Goal: Information Seeking & Learning: Learn about a topic

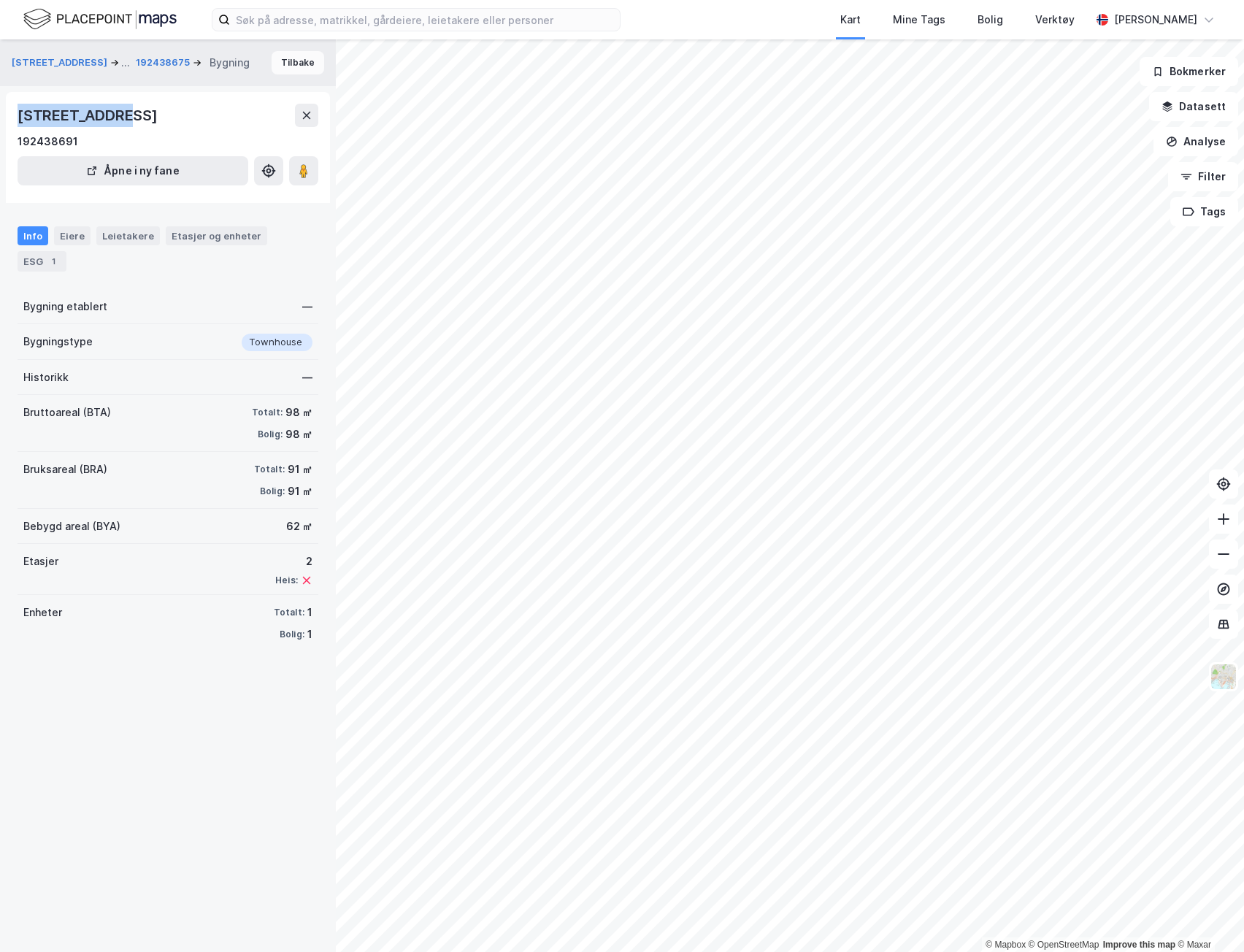
click at [278, 69] on button "Tilbake" at bounding box center [297, 63] width 52 height 23
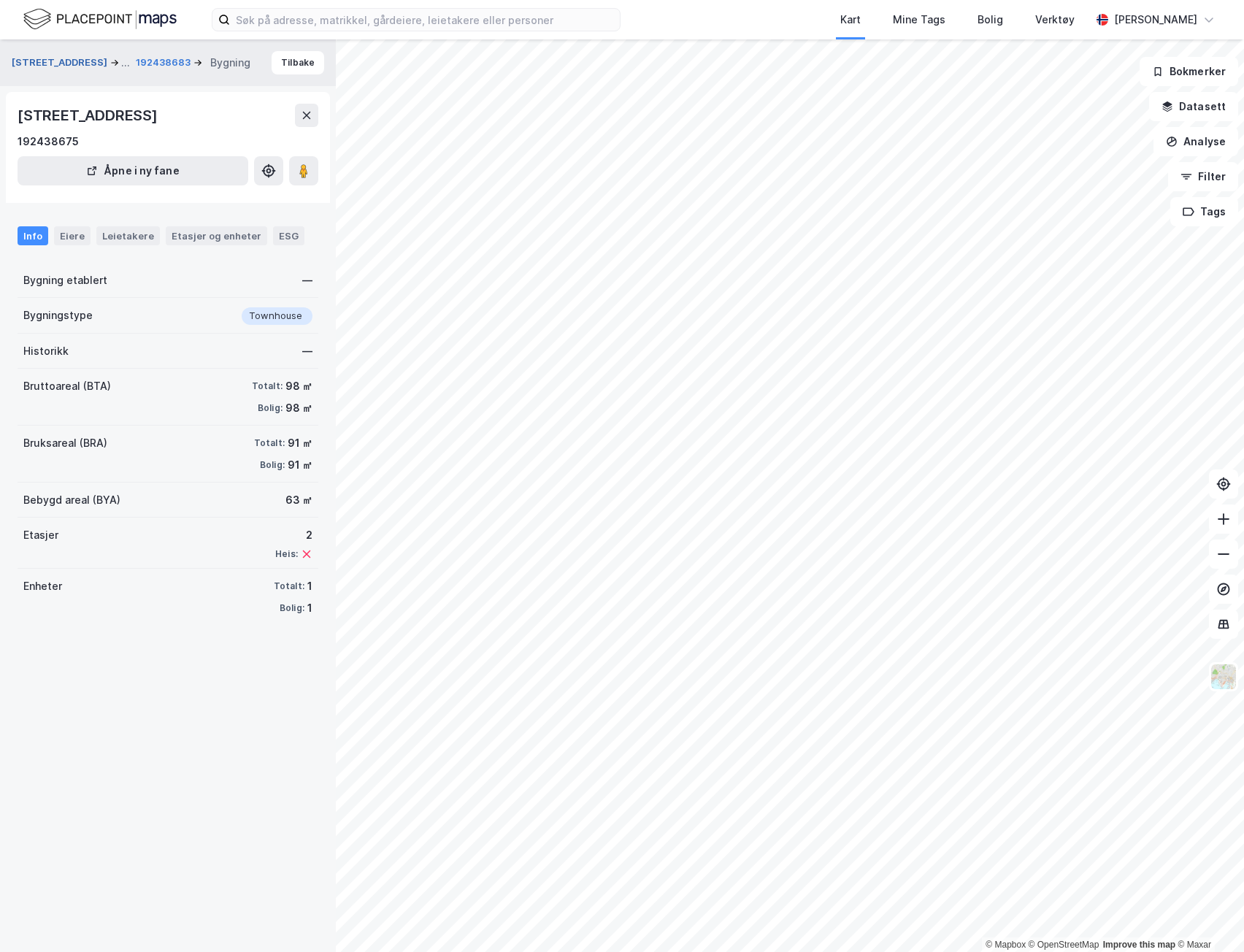
click at [68, 65] on button "[STREET_ADDRESS]" at bounding box center [60, 63] width 98 height 18
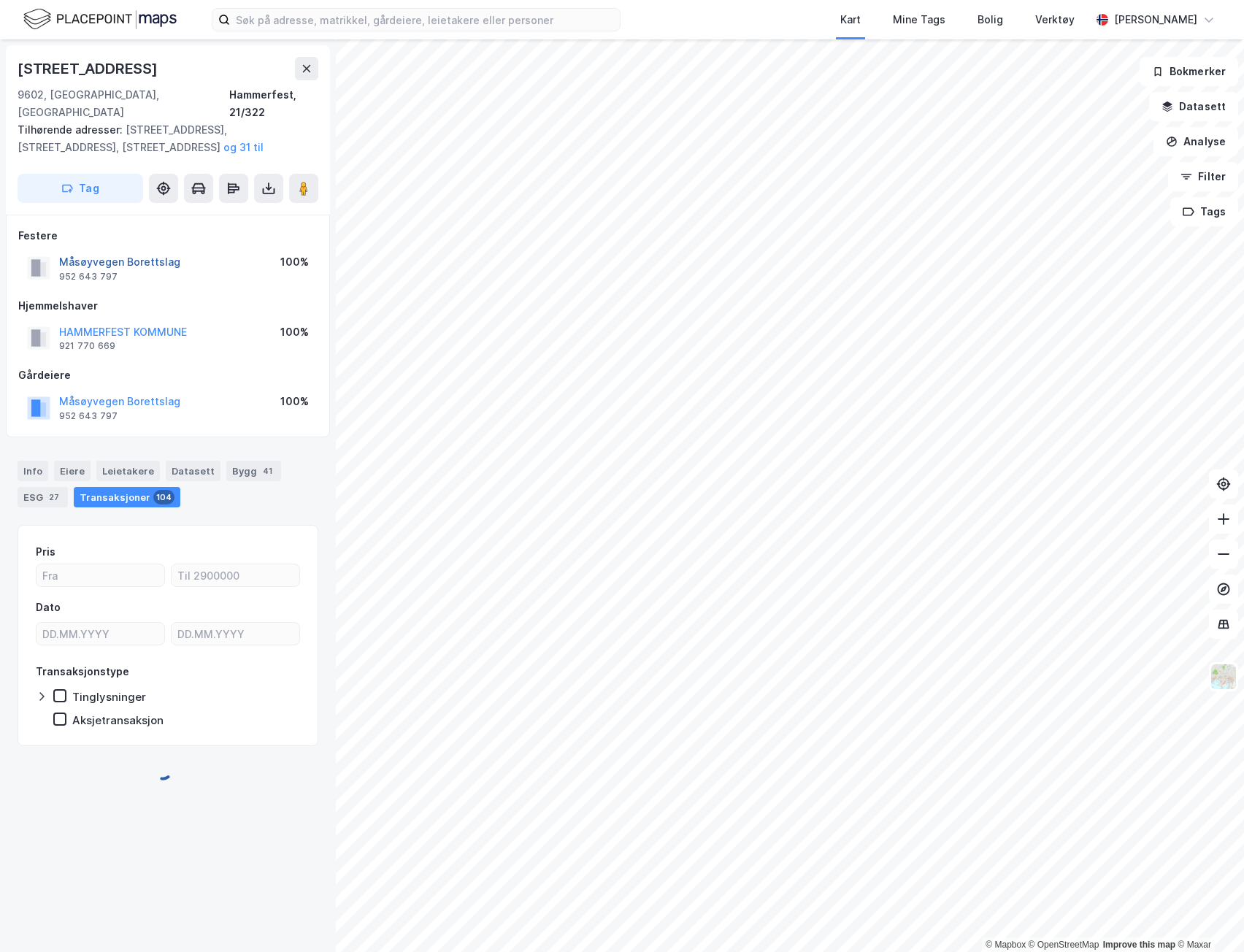
click at [0, 0] on button "Måsøyvegen Borettslag" at bounding box center [0, 0] width 0 height 0
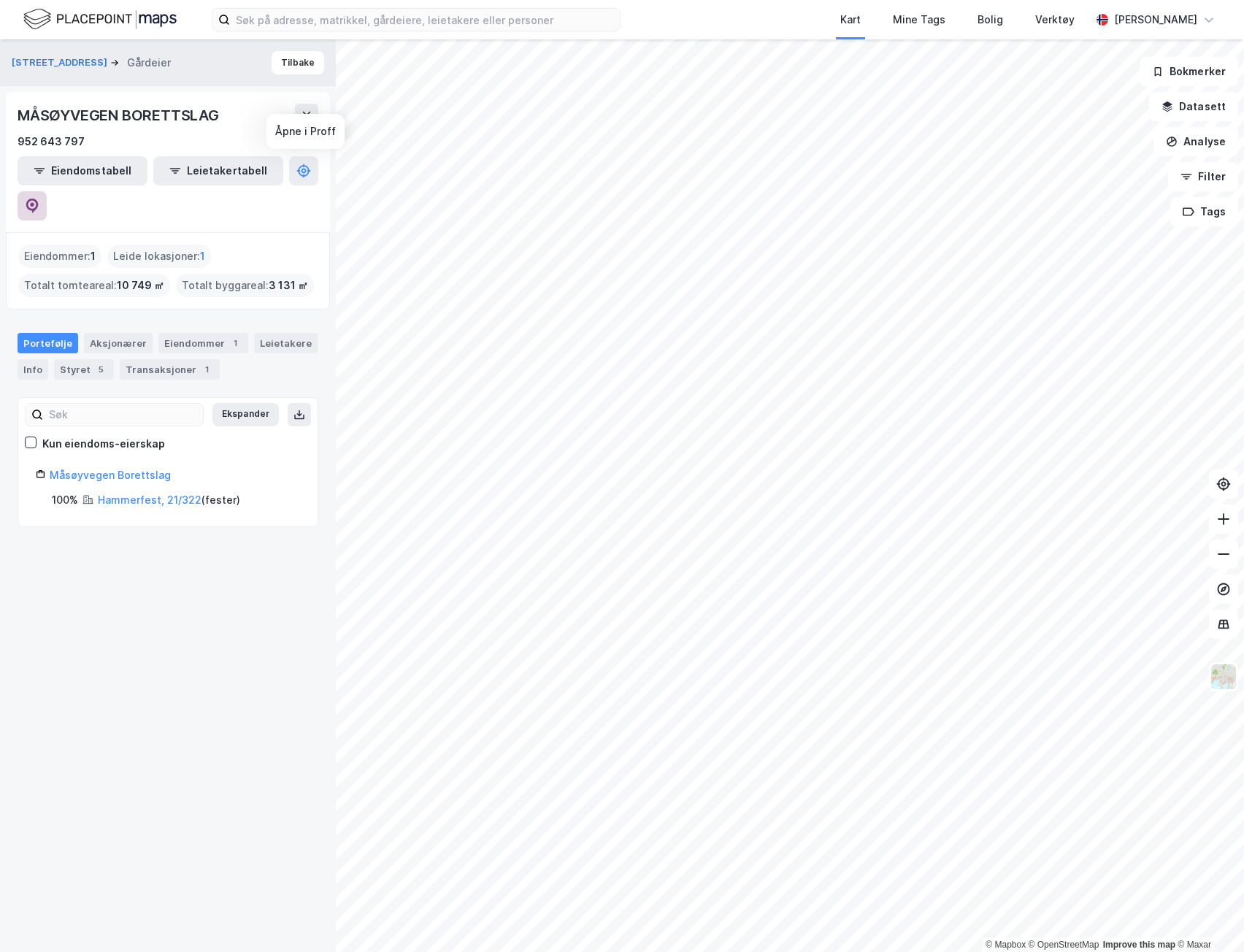
click at [39, 198] on icon at bounding box center [33, 206] width 15 height 15
